Goal: Information Seeking & Learning: Check status

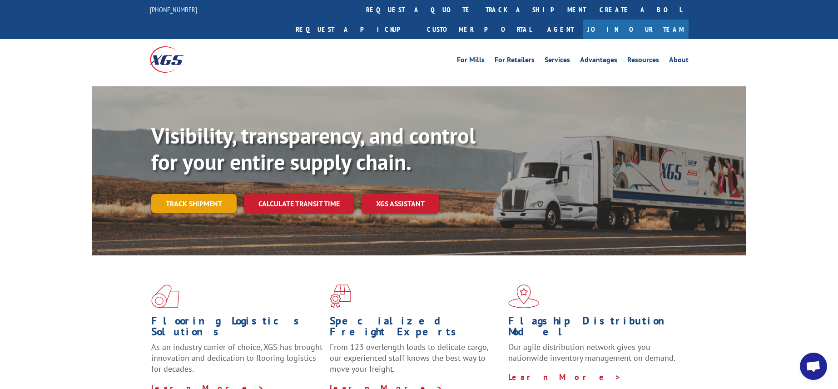
click at [210, 194] on link "Track shipment" at bounding box center [193, 203] width 85 height 19
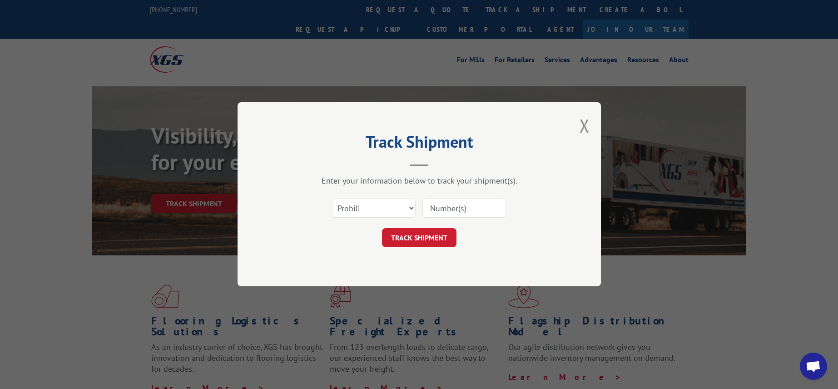
click at [452, 204] on input at bounding box center [465, 208] width 84 height 19
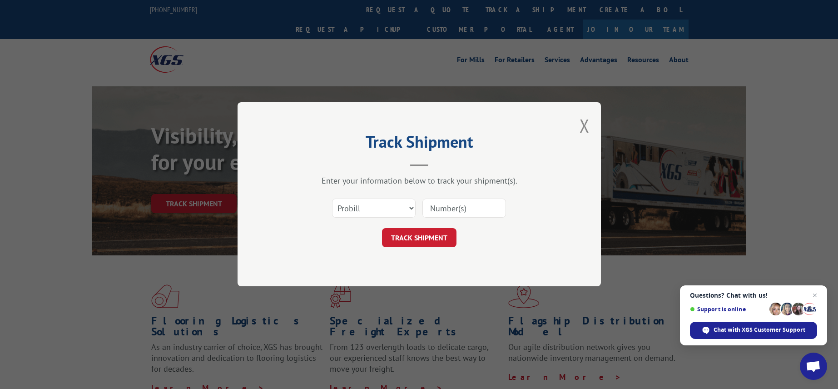
paste input "480305983904"
type input "480305983904"
click at [426, 238] on button "TRACK SHIPMENT" at bounding box center [419, 238] width 75 height 19
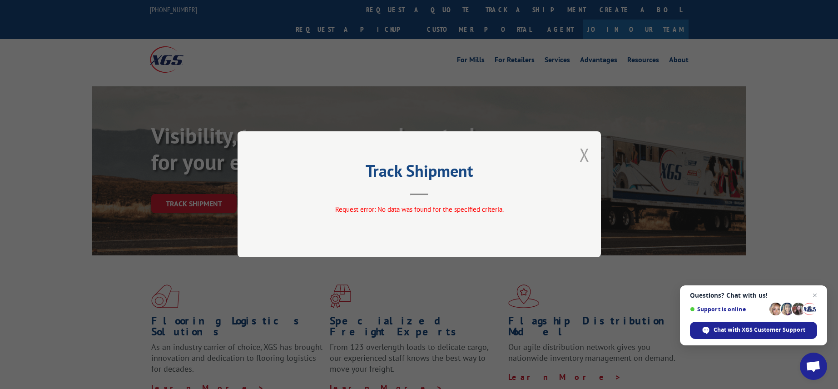
click at [585, 152] on button "Close modal" at bounding box center [585, 155] width 10 height 24
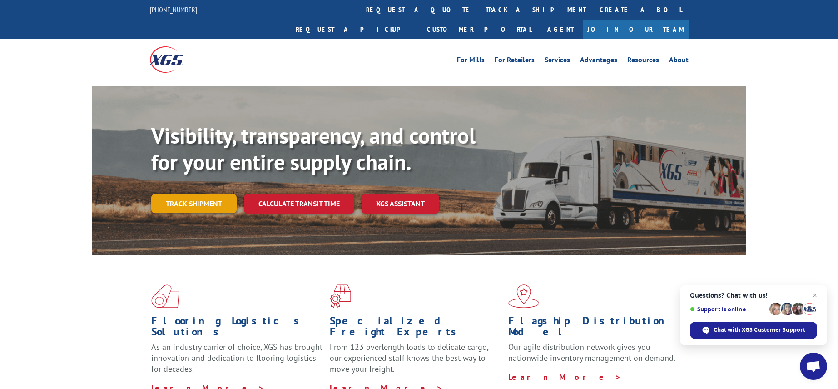
click at [211, 194] on link "Track shipment" at bounding box center [193, 203] width 85 height 19
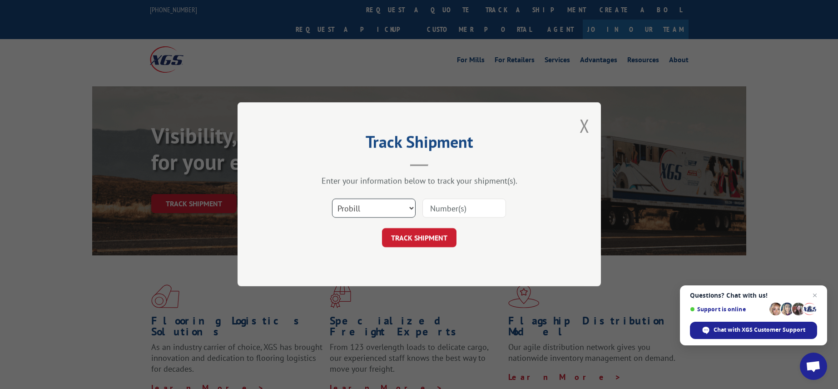
click at [383, 210] on select "Select category... Probill BOL PO" at bounding box center [374, 208] width 84 height 19
select select "bol"
click at [448, 209] on input at bounding box center [465, 208] width 84 height 19
paste input "480305983904"
type input "480305983904"
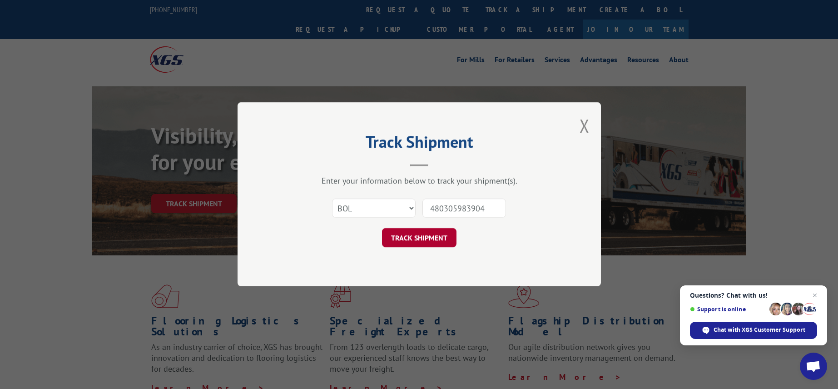
click at [429, 238] on button "TRACK SHIPMENT" at bounding box center [419, 238] width 75 height 19
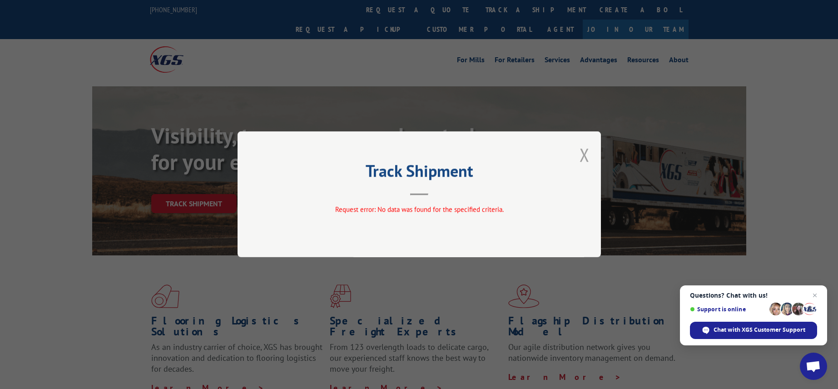
click at [586, 155] on button "Close modal" at bounding box center [585, 155] width 10 height 24
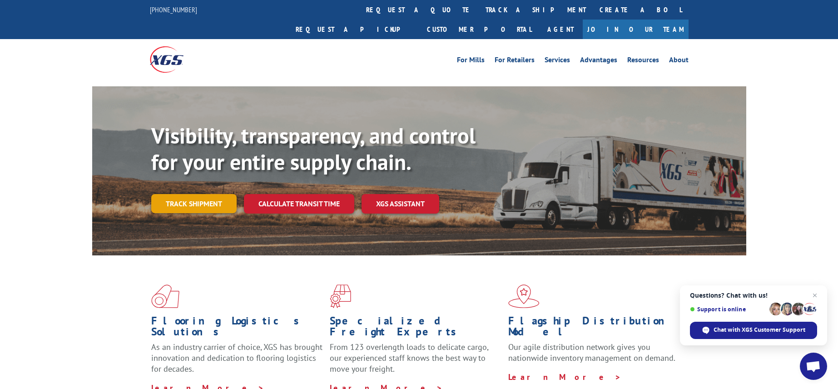
click at [199, 194] on link "Track shipment" at bounding box center [193, 203] width 85 height 19
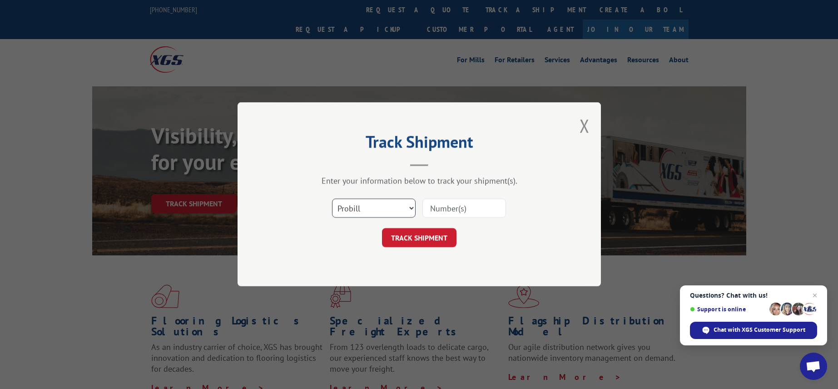
click at [368, 209] on select "Select category... Probill BOL PO" at bounding box center [374, 208] width 84 height 19
select select "po"
click at [451, 210] on input at bounding box center [465, 208] width 84 height 19
paste input "480305983904"
type input "480305983904"
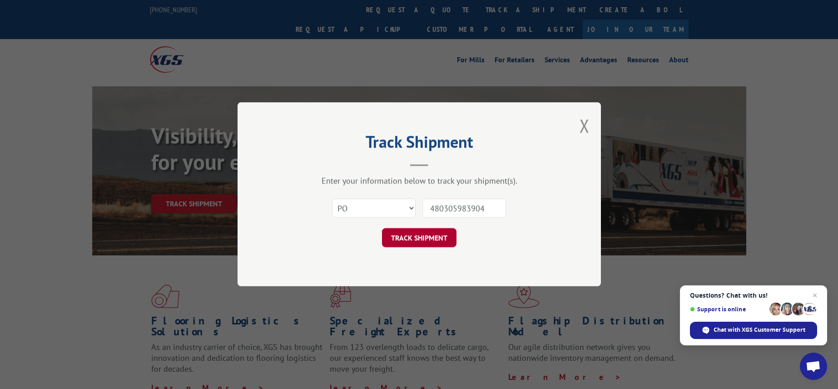
click at [426, 235] on button "TRACK SHIPMENT" at bounding box center [419, 238] width 75 height 19
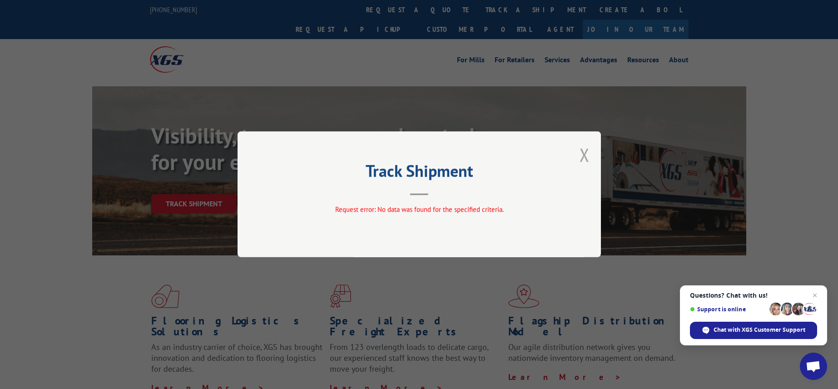
click at [584, 154] on button "Close modal" at bounding box center [585, 155] width 10 height 24
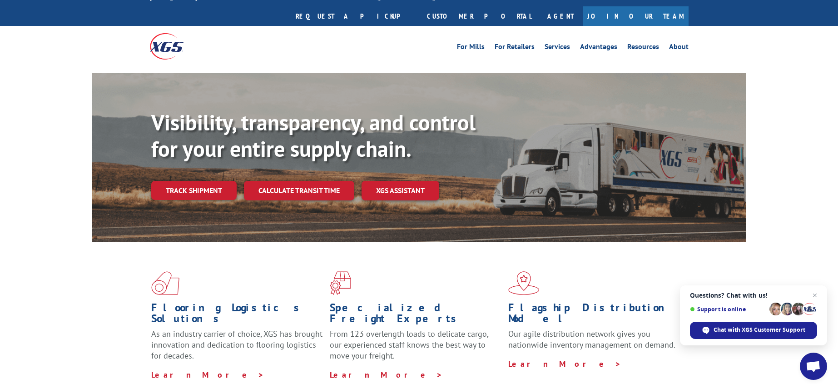
scroll to position [14, 0]
